Goal: Information Seeking & Learning: Learn about a topic

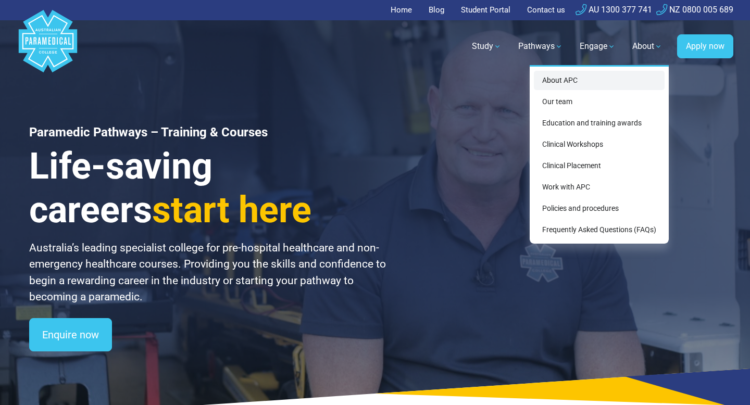
click at [566, 79] on link "About APC" at bounding box center [599, 80] width 131 height 19
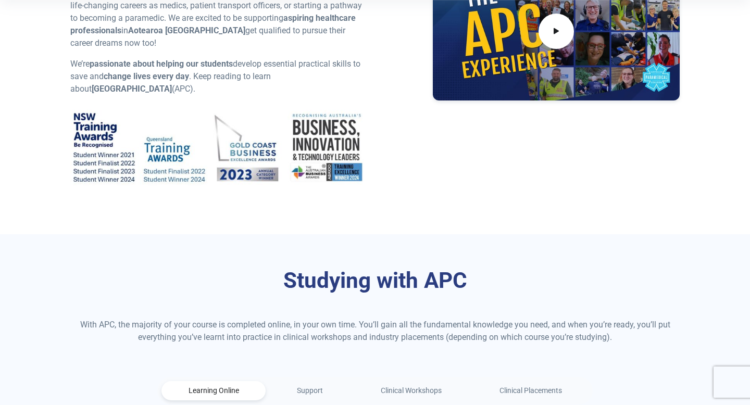
scroll to position [293, 0]
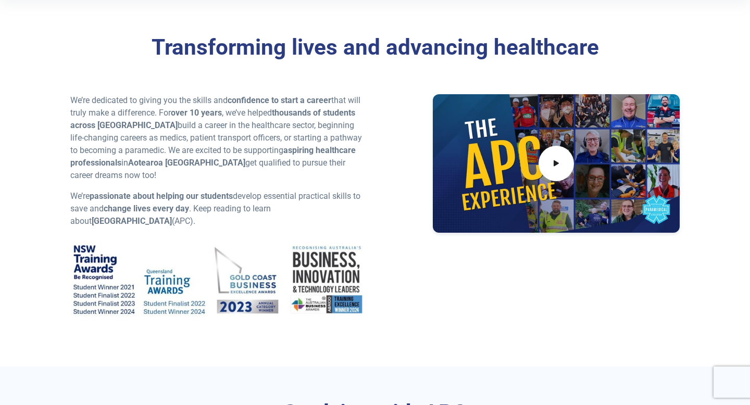
click at [374, 63] on div "Transforming lives and advancing healthcare We’re dedicated to giving you the s…" at bounding box center [375, 175] width 730 height 382
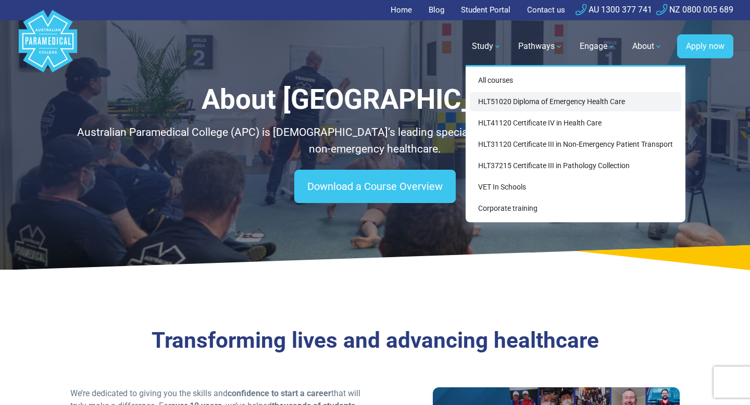
click at [530, 100] on link "HLT51020 Diploma of Emergency Health Care" at bounding box center [576, 101] width 212 height 19
